Goal: Task Accomplishment & Management: Manage account settings

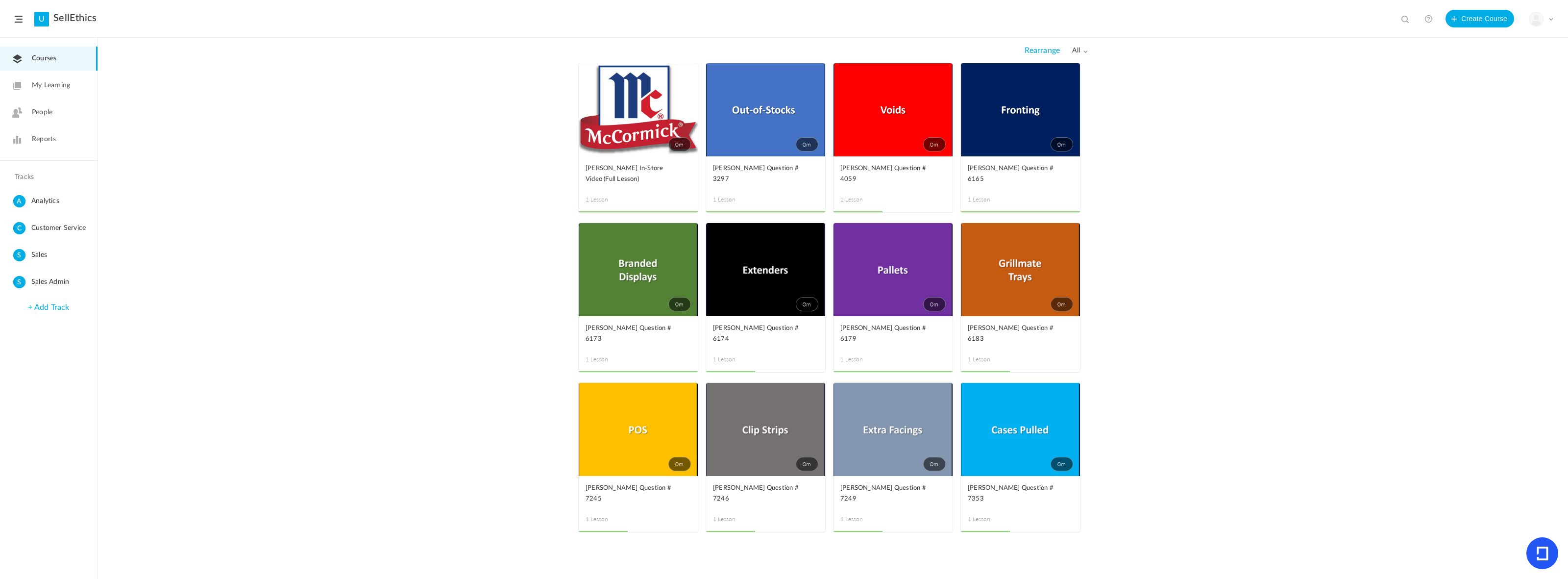
click at [1551, 21] on span at bounding box center [1551, 19] width 5 height 5
click at [1496, 79] on link "Current Plan" at bounding box center [1507, 80] width 92 height 18
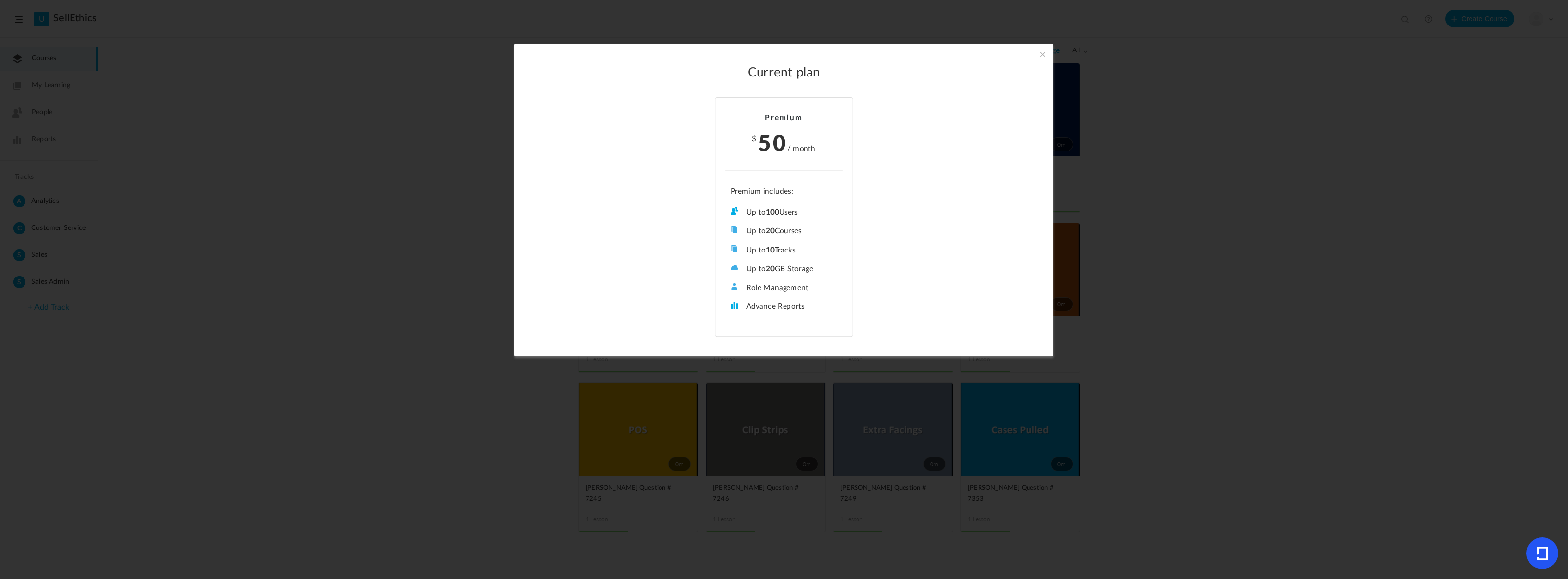
click at [1233, 147] on section "Current plan Premium $ 50 / month Up to 100 Users Up to 20 Courses Up to 10 Tra…" at bounding box center [784, 289] width 1568 height 579
click at [1039, 52] on span at bounding box center [1043, 54] width 11 height 11
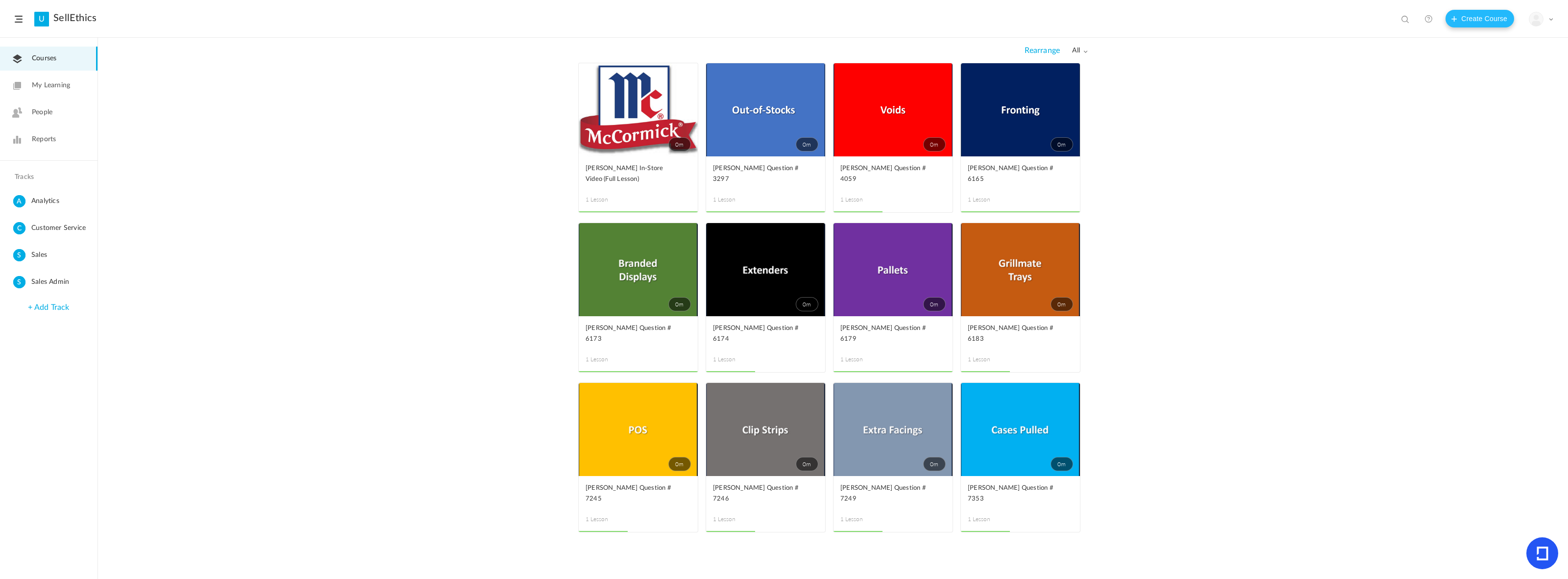
click at [1459, 19] on button "Create Course" at bounding box center [1480, 18] width 69 height 18
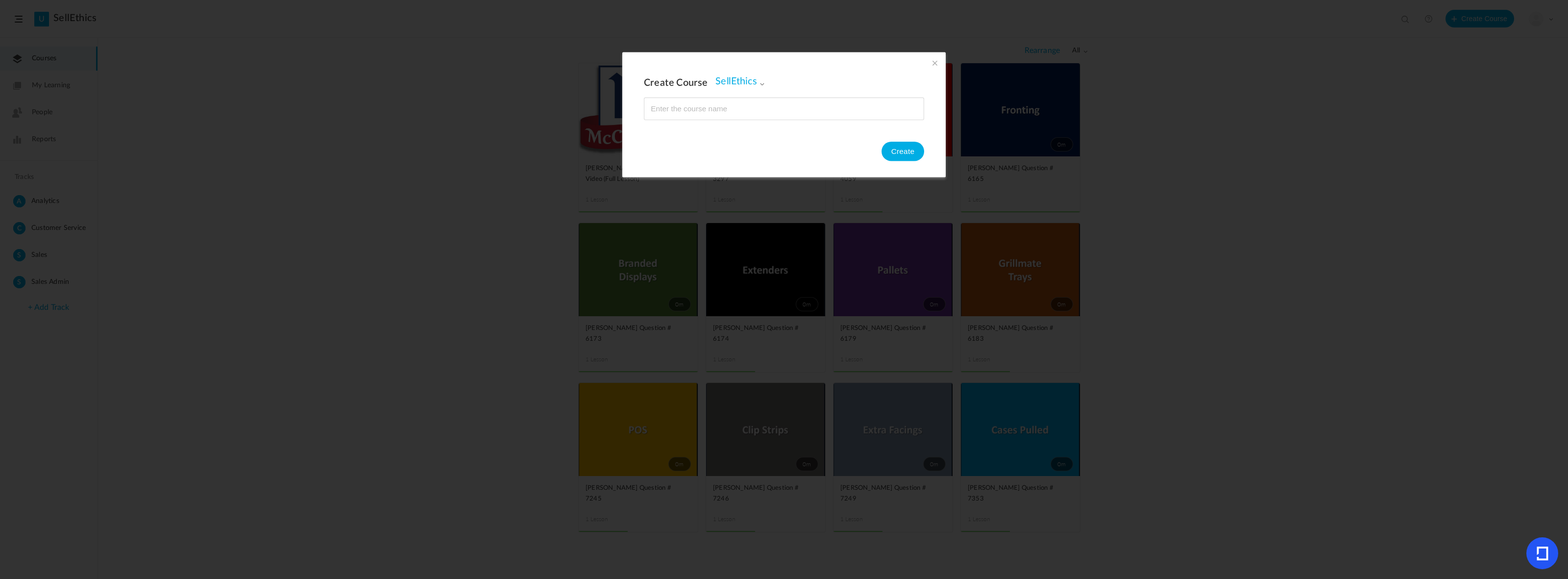
click at [934, 57] on div "Create Course SellEthics SellEthics Analytics Customer Service Sales Sales Admi…" at bounding box center [783, 114] width 323 height 125
click at [931, 61] on span at bounding box center [935, 63] width 11 height 11
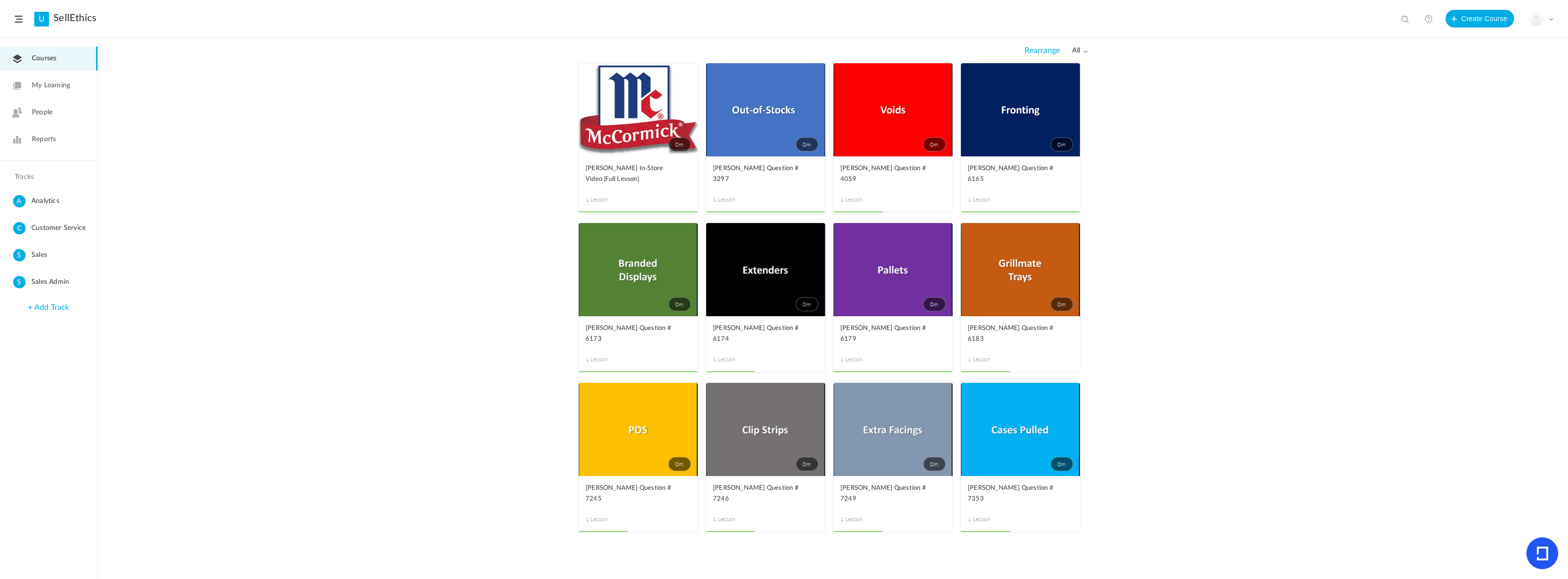
click at [1552, 16] on span at bounding box center [1551, 19] width 5 height 5
click at [1501, 65] on link "University Settings" at bounding box center [1507, 61] width 92 height 18
click at [1552, 22] on div "My Profile University Settings Current Plan Billing Details Logout" at bounding box center [1541, 19] width 24 height 15
click at [1497, 91] on link "Billing Details" at bounding box center [1507, 98] width 92 height 18
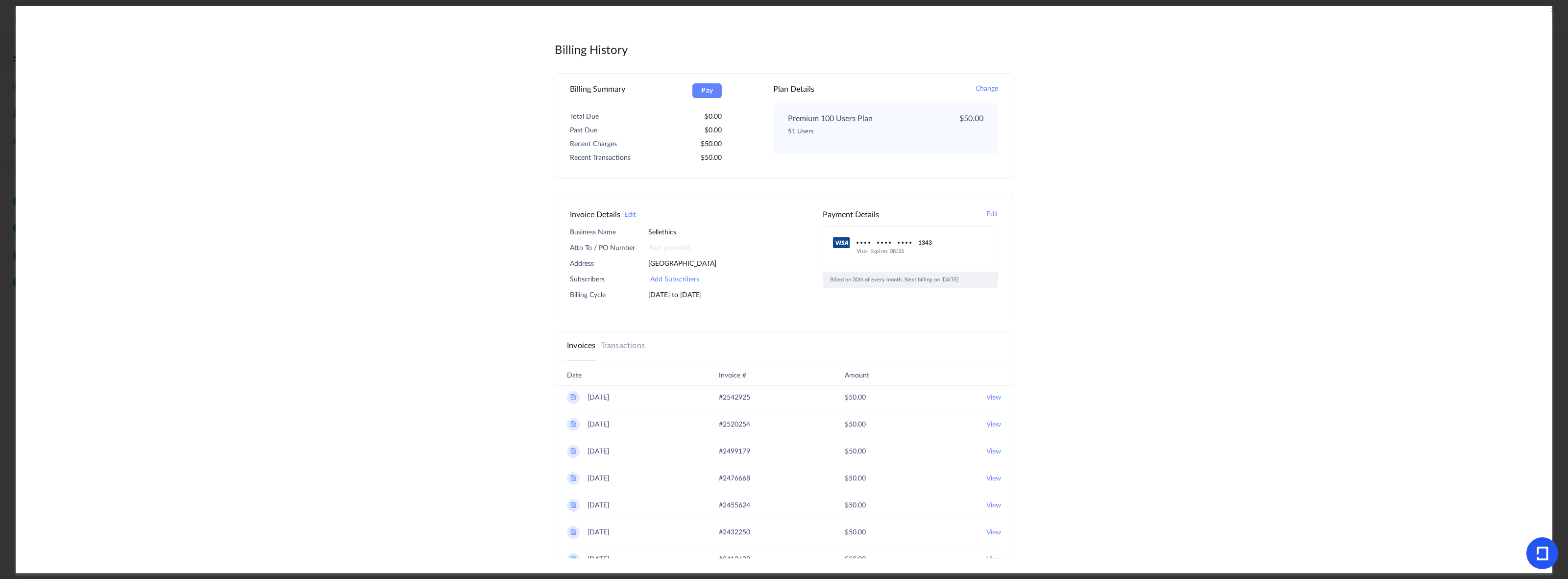
click at [987, 91] on button "Change" at bounding box center [987, 89] width 23 height 12
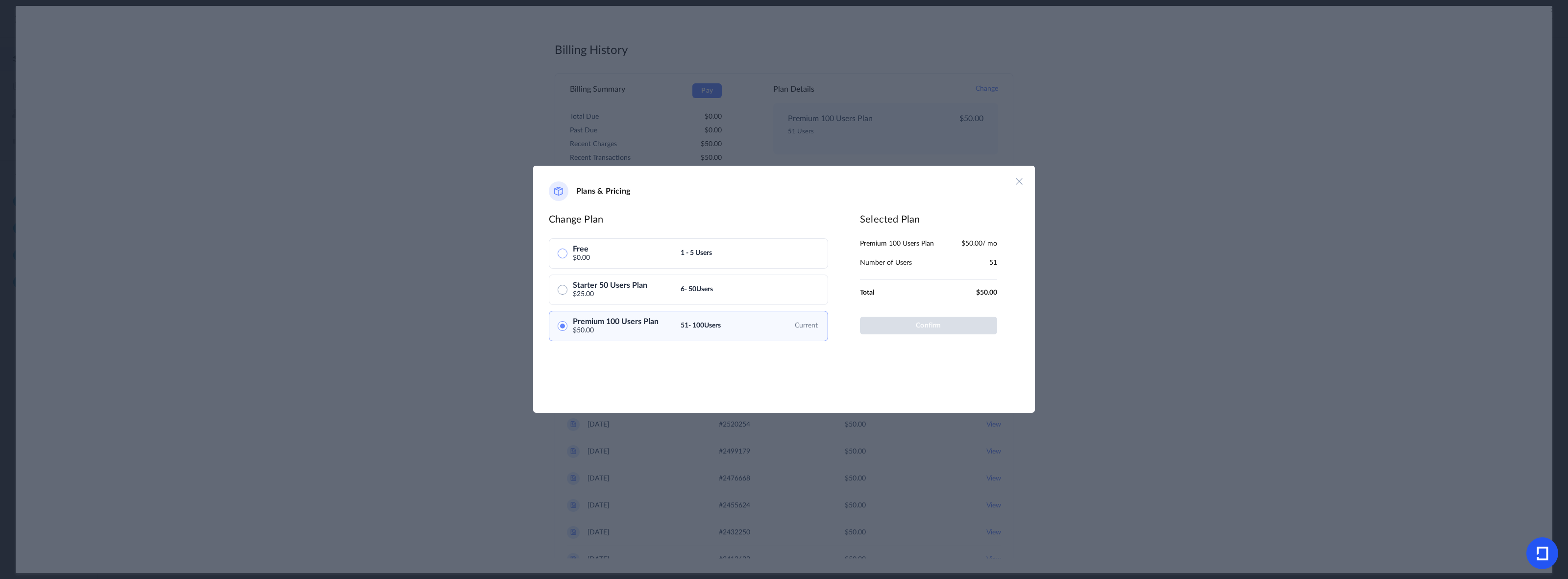
click at [564, 256] on button at bounding box center [562, 253] width 10 height 10
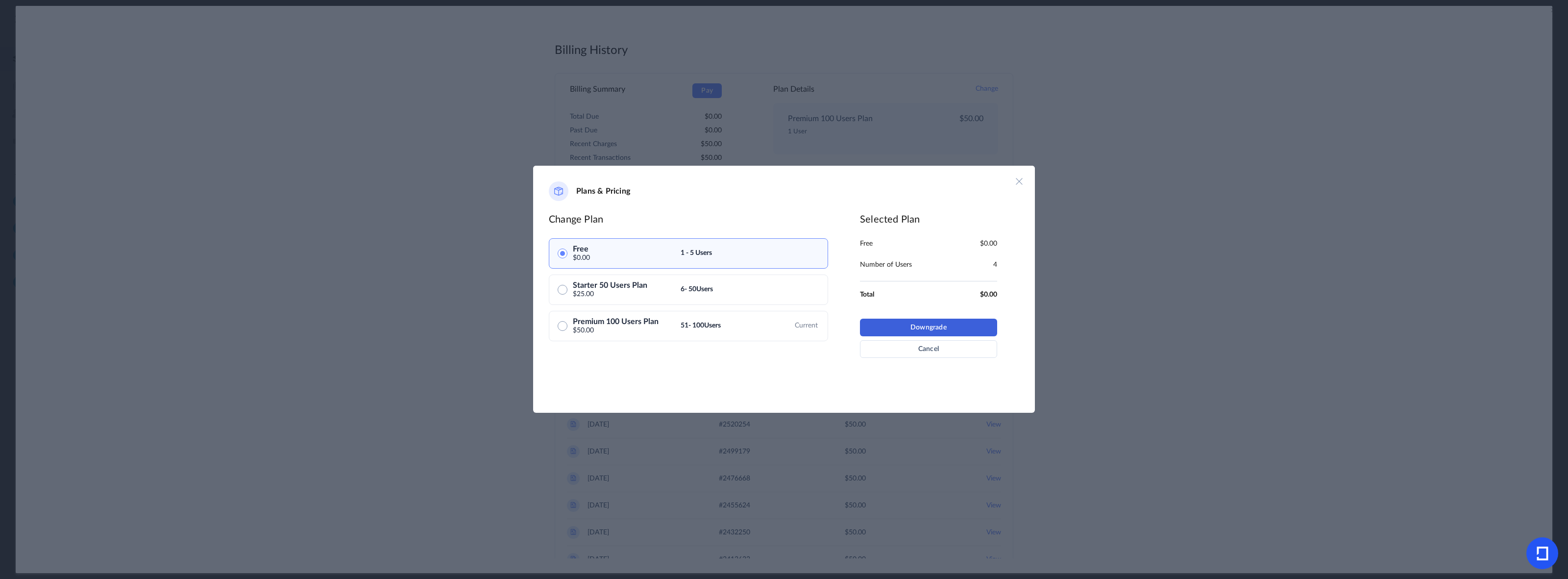
click at [914, 324] on button "Downgrade" at bounding box center [928, 327] width 137 height 18
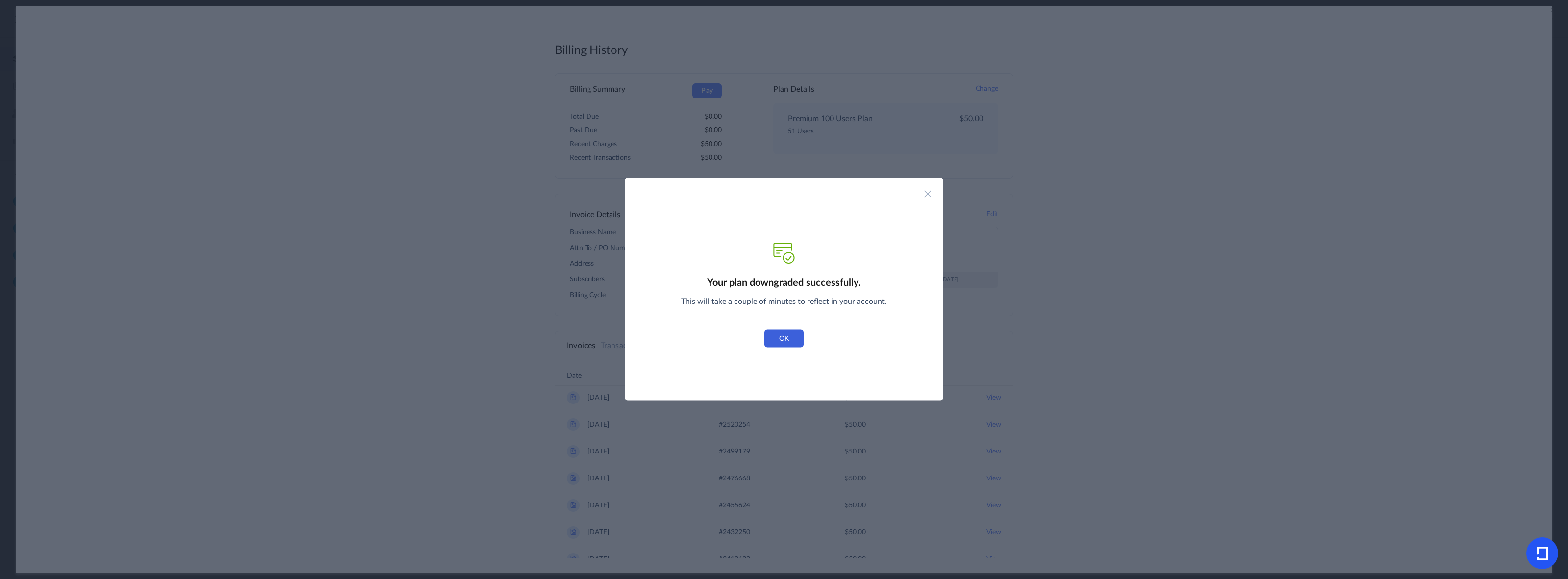
click at [784, 338] on button "OK" at bounding box center [784, 339] width 39 height 18
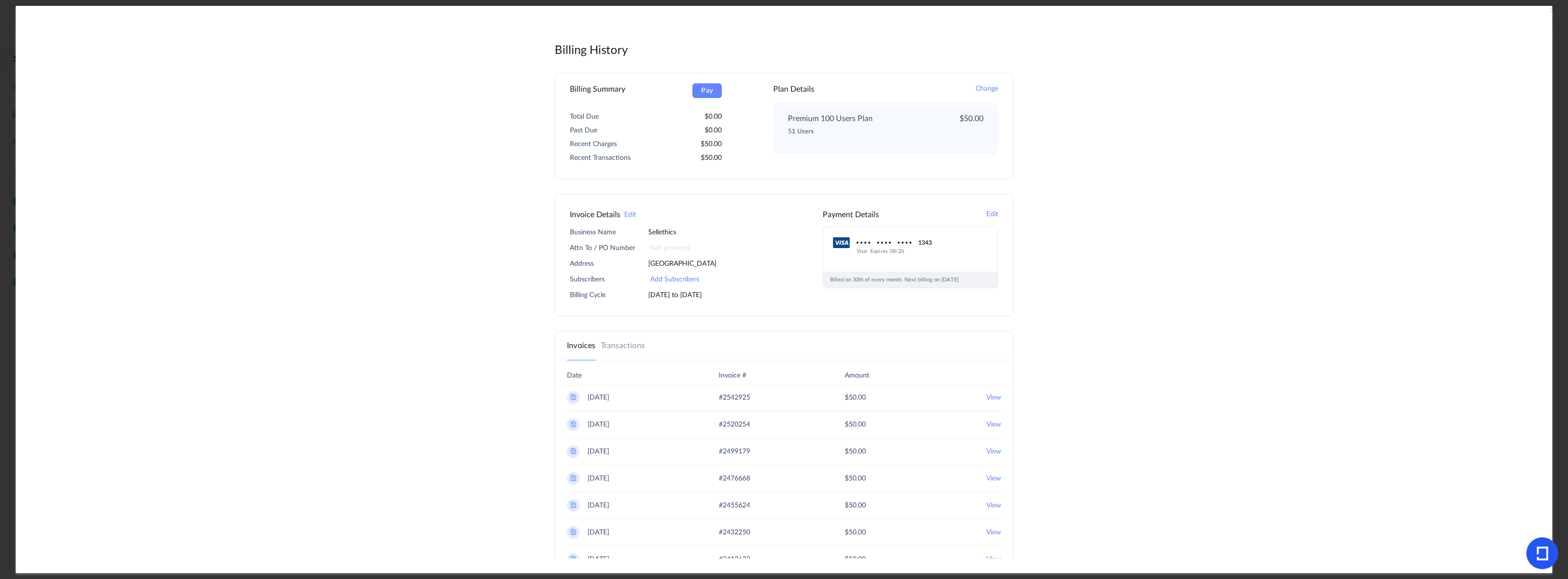
click at [988, 215] on button "Edit" at bounding box center [992, 214] width 12 height 12
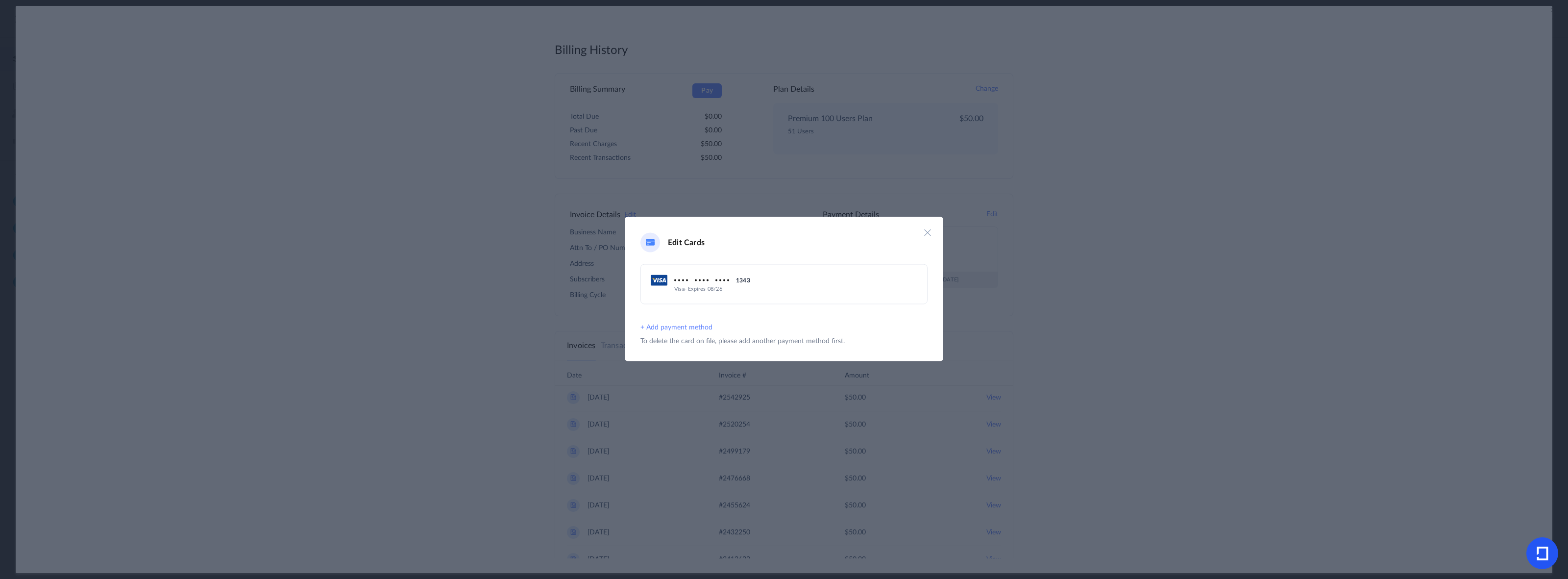
click at [688, 281] on span "1343" at bounding box center [712, 280] width 76 height 6
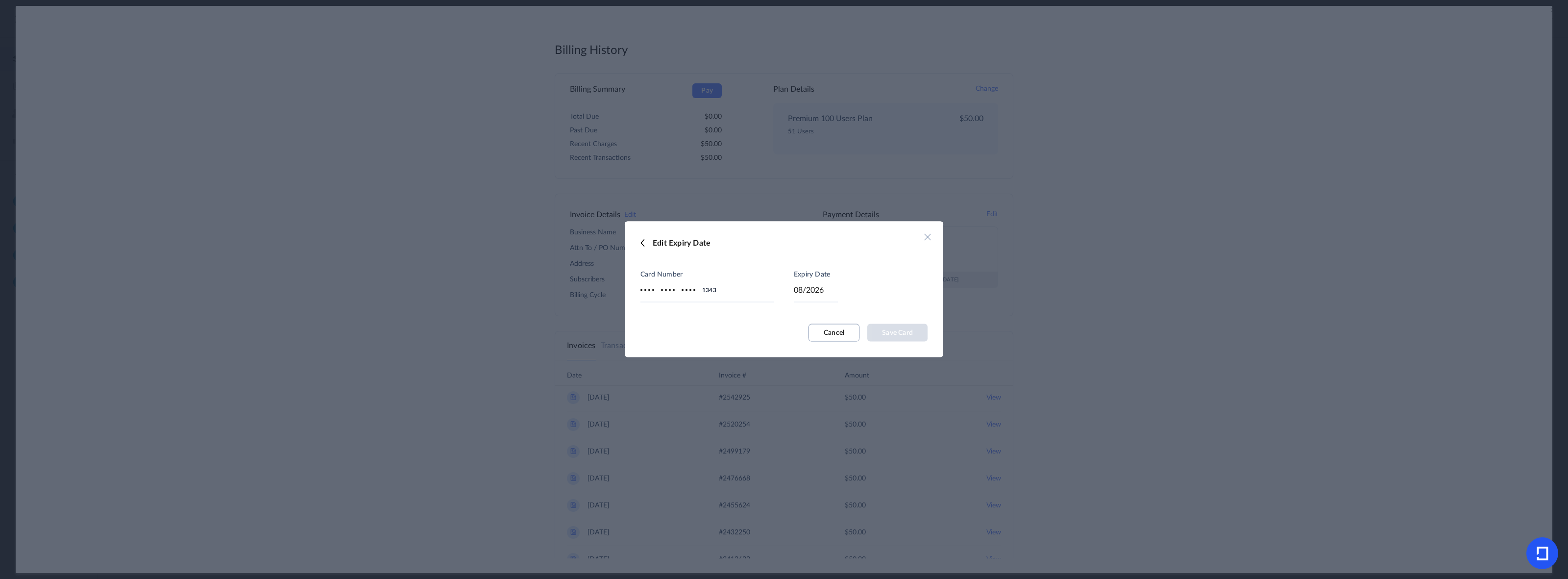
click at [823, 331] on button "Cancel" at bounding box center [834, 332] width 51 height 18
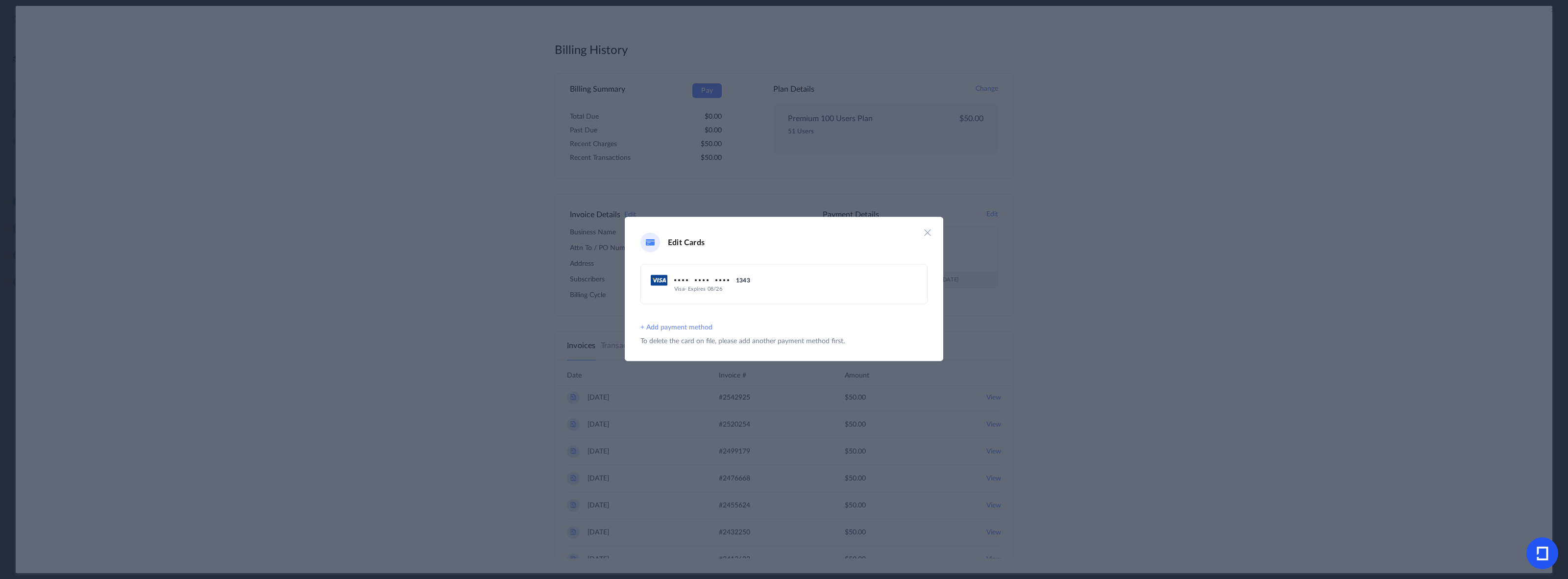
click at [931, 235] on img at bounding box center [928, 233] width 10 height 10
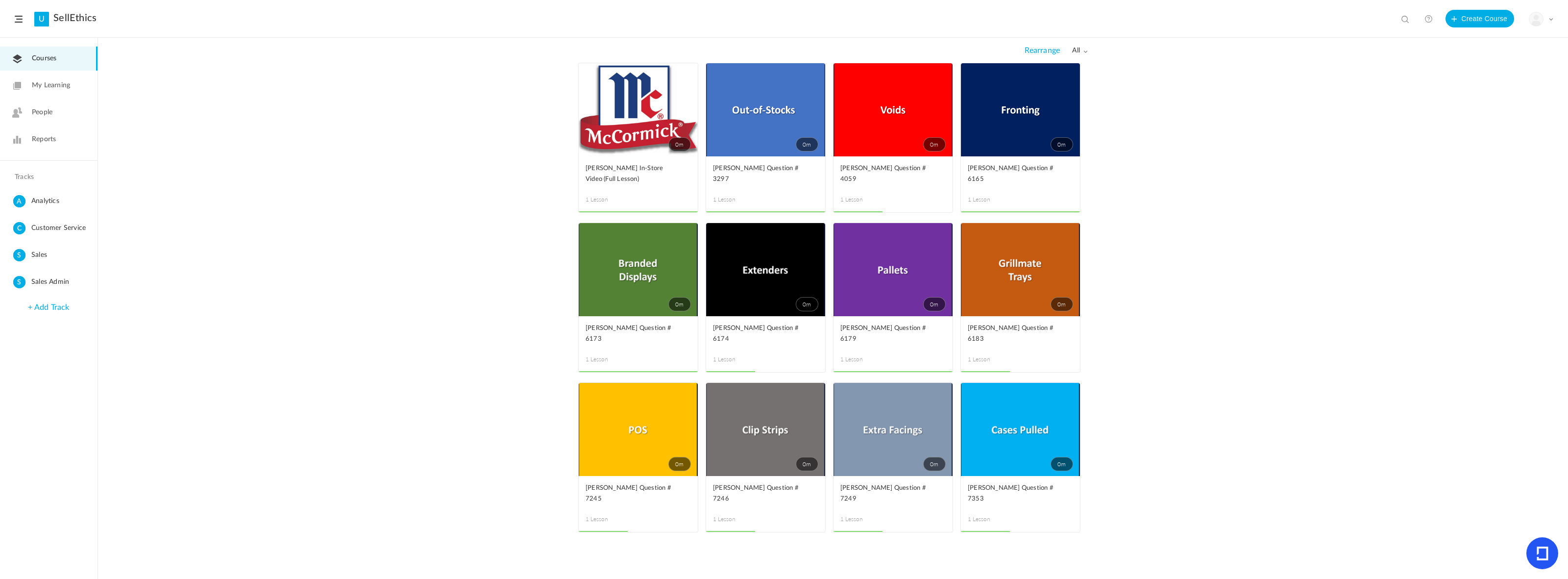
click at [1544, 24] on div "My Profile University Settings Current Plan Billing Details Logout" at bounding box center [1541, 19] width 24 height 15
click at [1504, 94] on link "Billing Details" at bounding box center [1507, 98] width 92 height 18
